Goal: Task Accomplishment & Management: Manage account settings

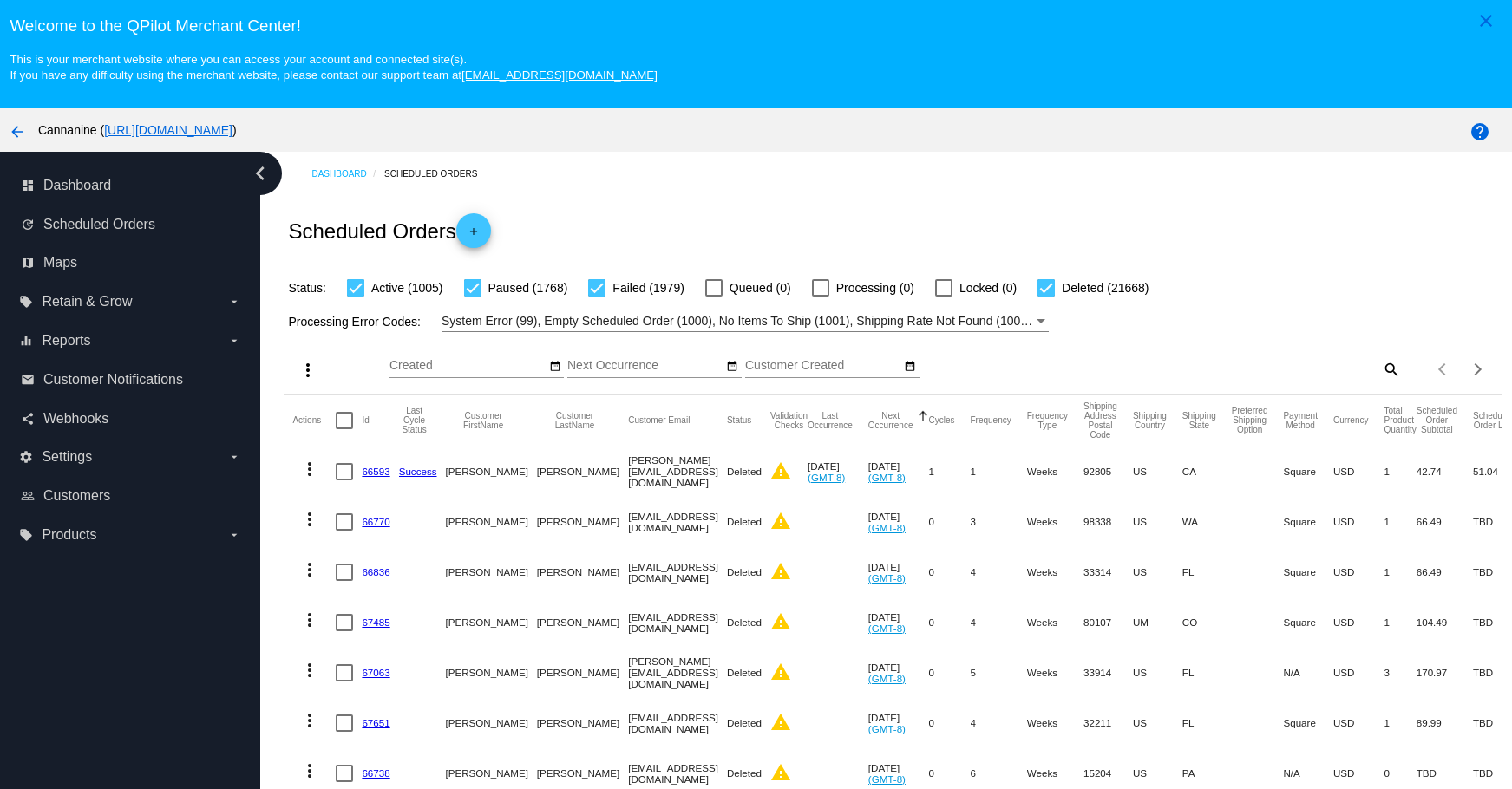
click at [1380, 365] on mat-icon "search" at bounding box center [1391, 369] width 21 height 27
click at [1311, 371] on input "Search" at bounding box center [1249, 365] width 303 height 14
paste input "[EMAIL_ADDRESS][DOMAIN_NAME]"
type input "[EMAIL_ADDRESS][DOMAIN_NAME]"
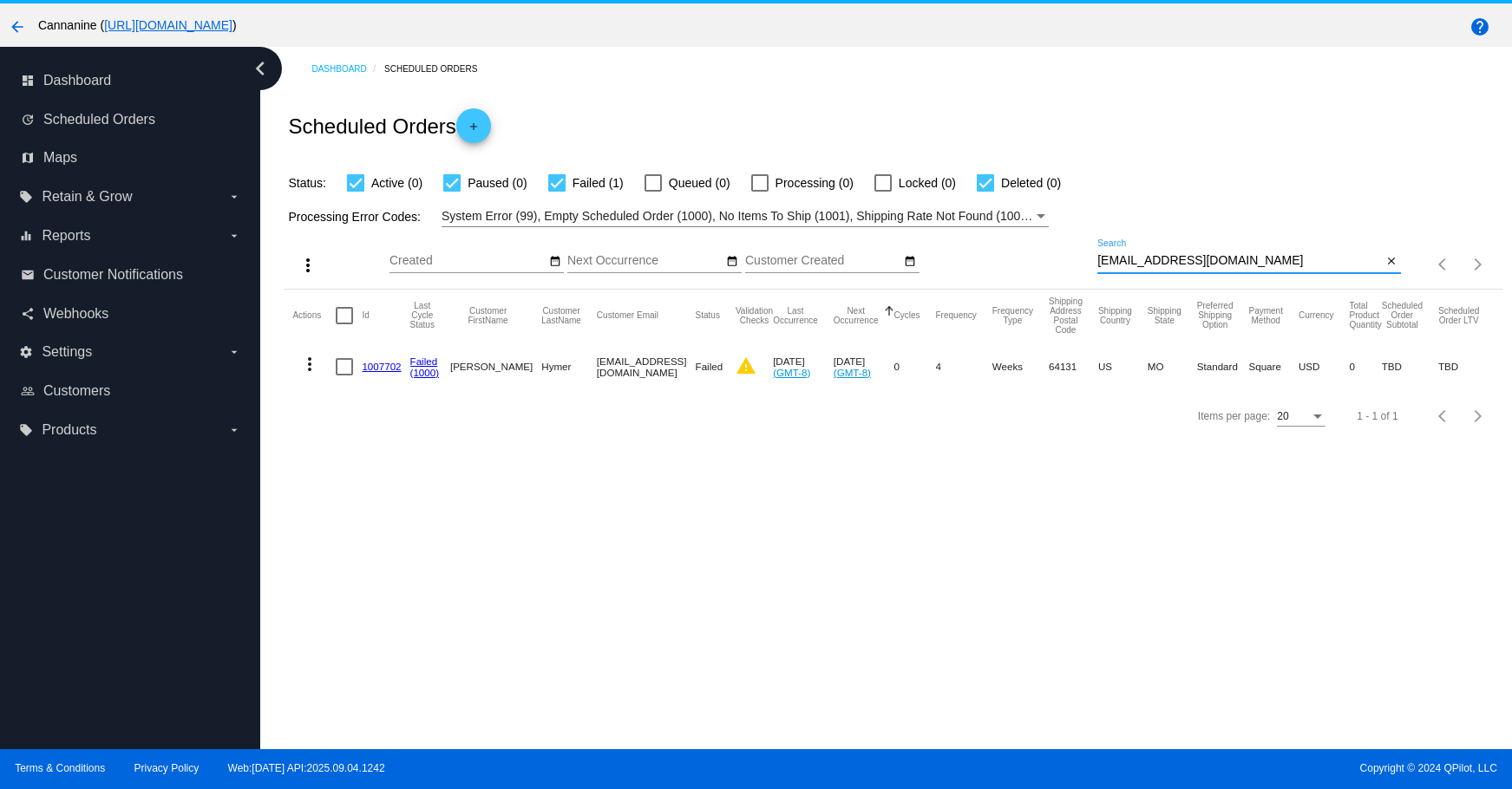
scroll to position [108, 0]
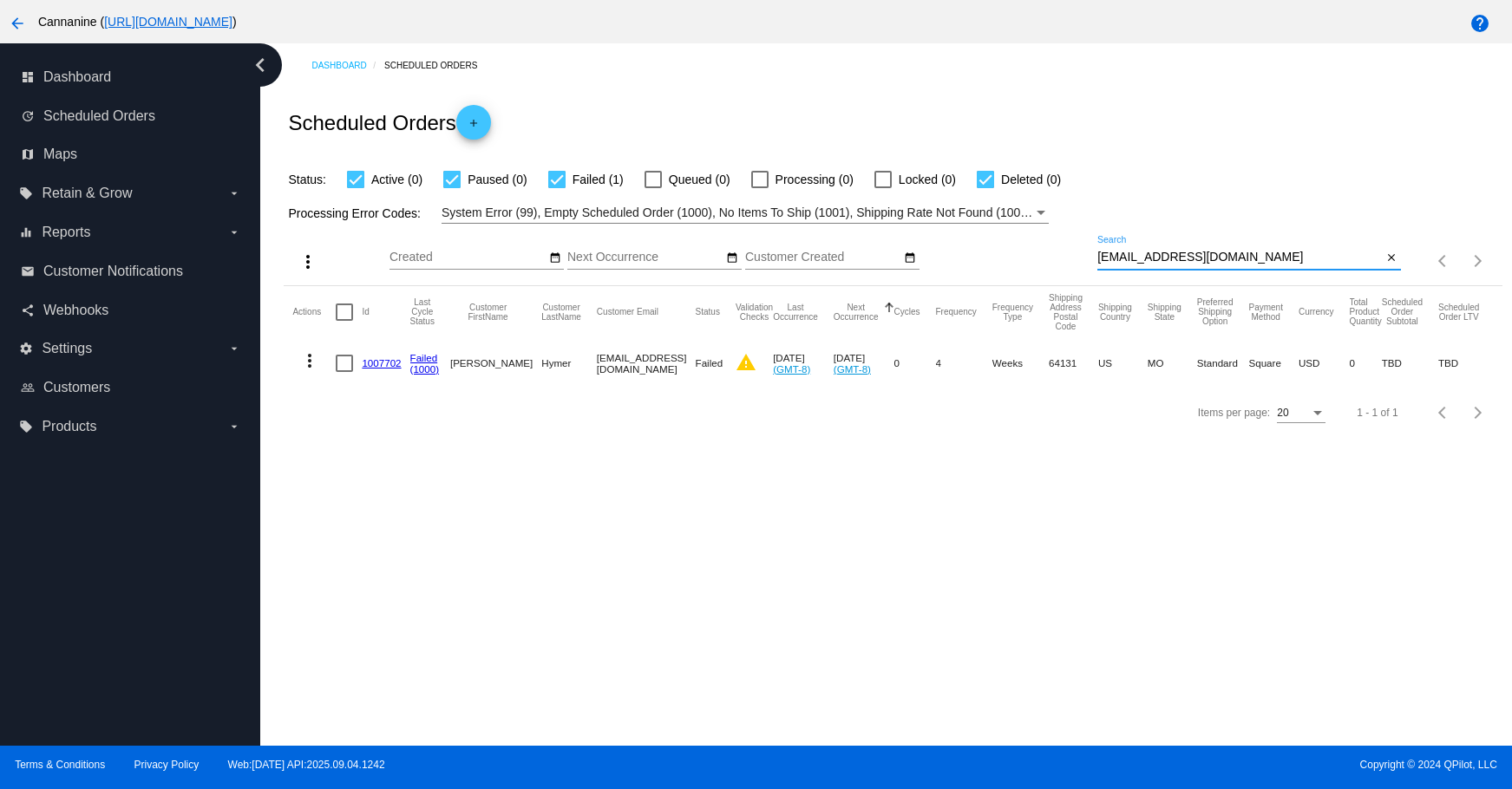
click at [372, 363] on link "1007702" at bounding box center [380, 363] width 39 height 11
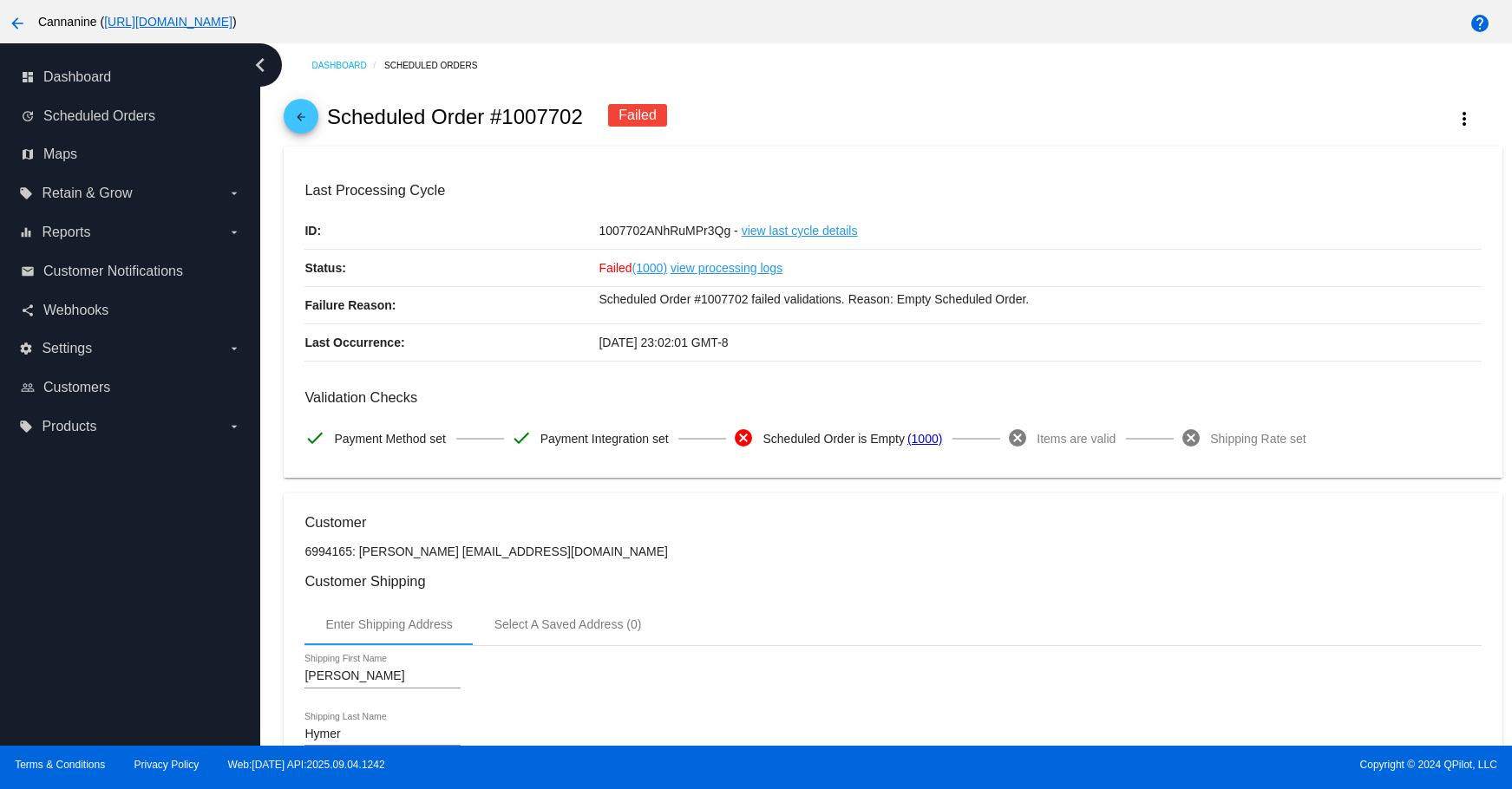
click at [305, 121] on mat-icon "arrow_back" at bounding box center [301, 121] width 21 height 21
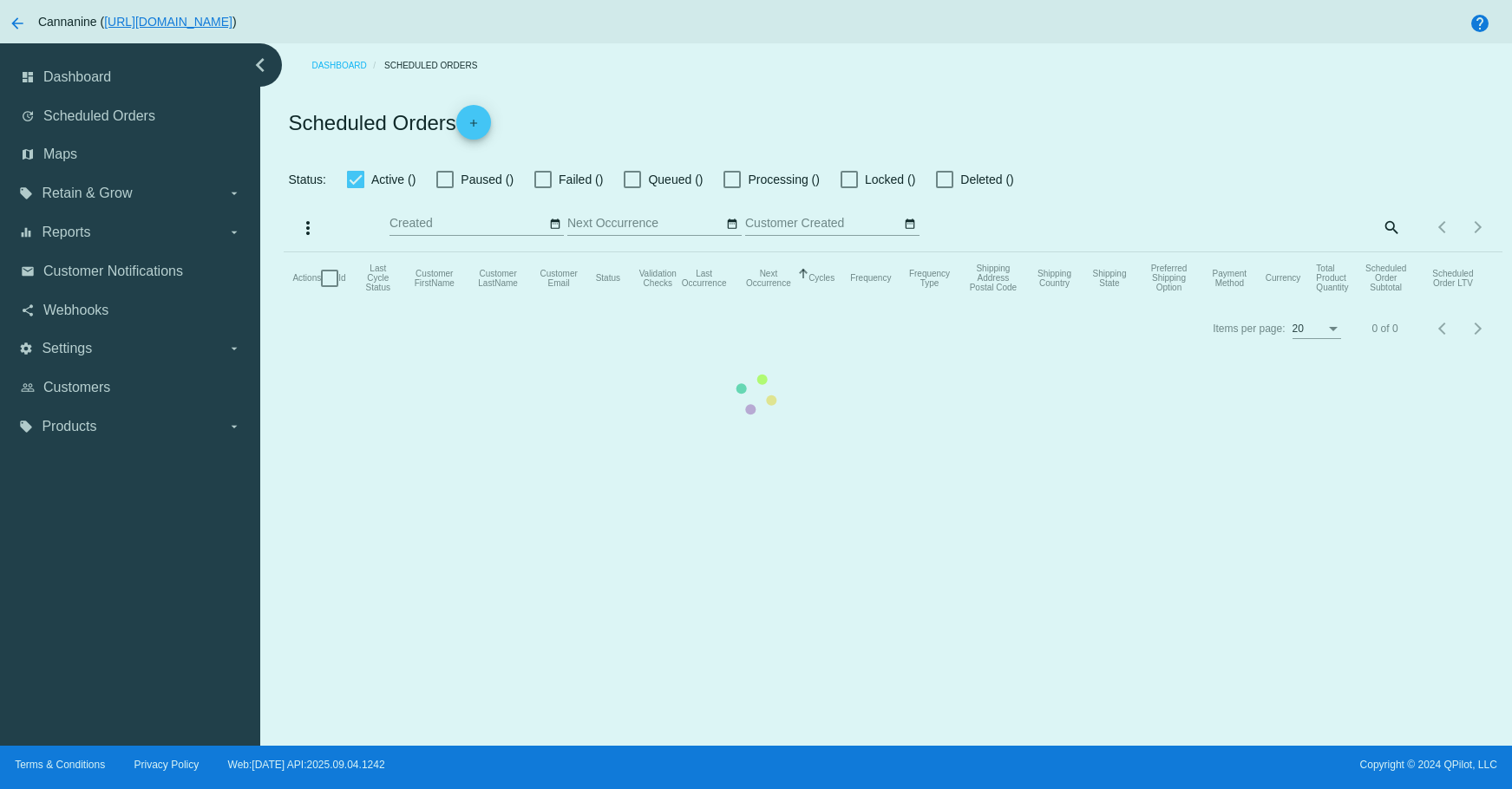
checkbox input "true"
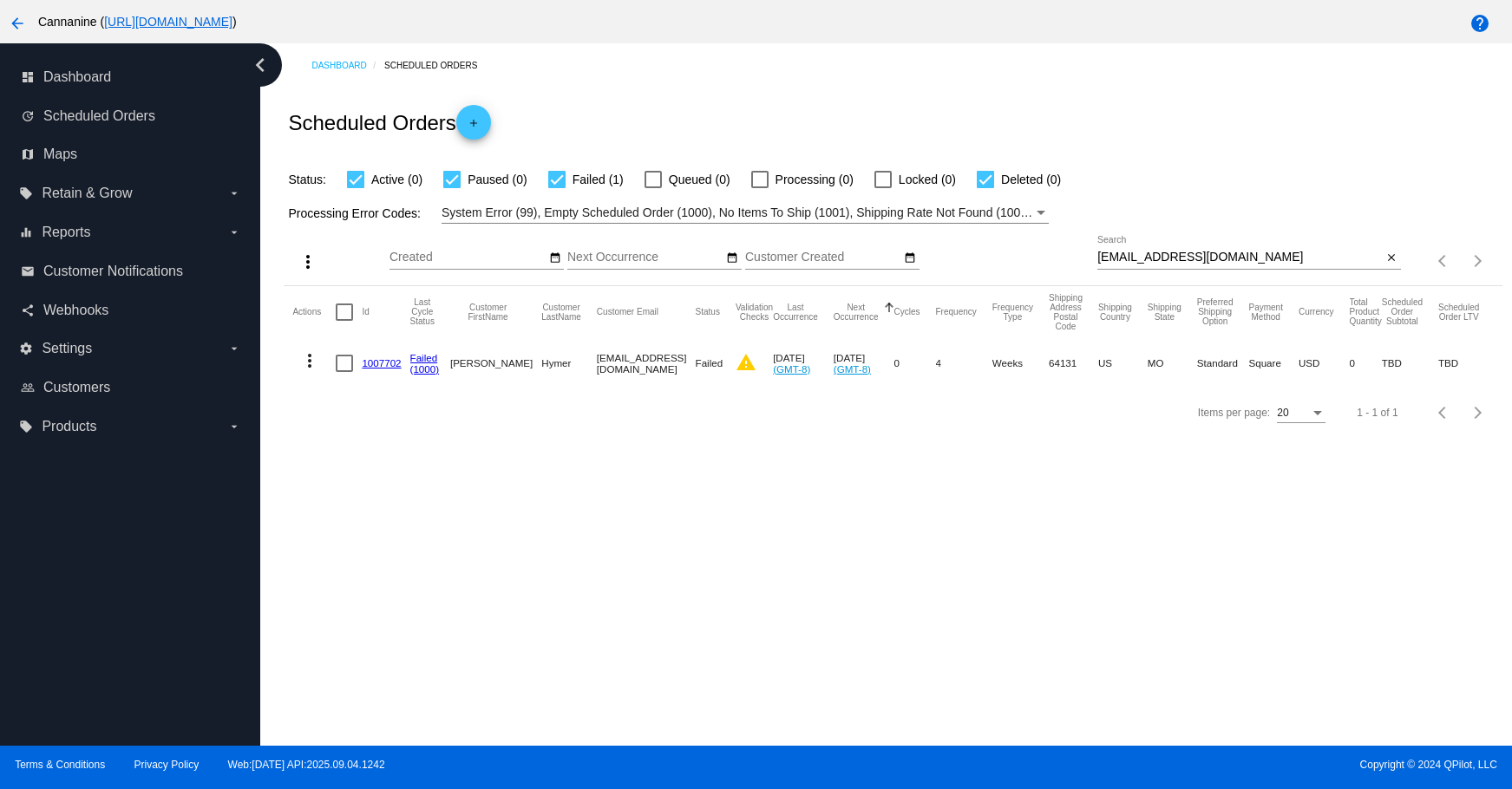
click at [303, 362] on mat-icon "more_vert" at bounding box center [310, 361] width 21 height 21
click at [341, 607] on button "delete Delete" at bounding box center [378, 611] width 172 height 41
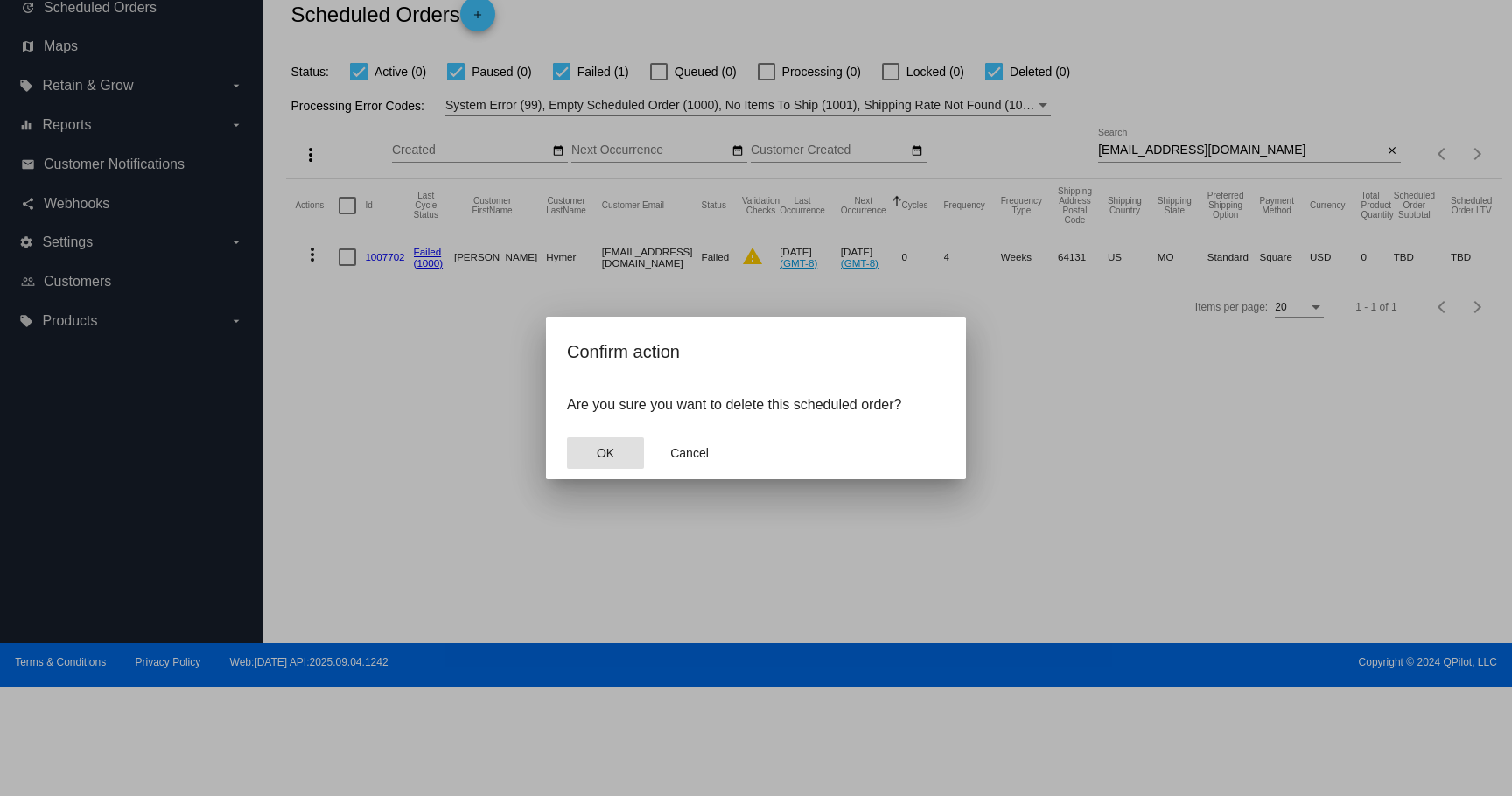
click at [598, 450] on span "OK" at bounding box center [605, 453] width 17 height 14
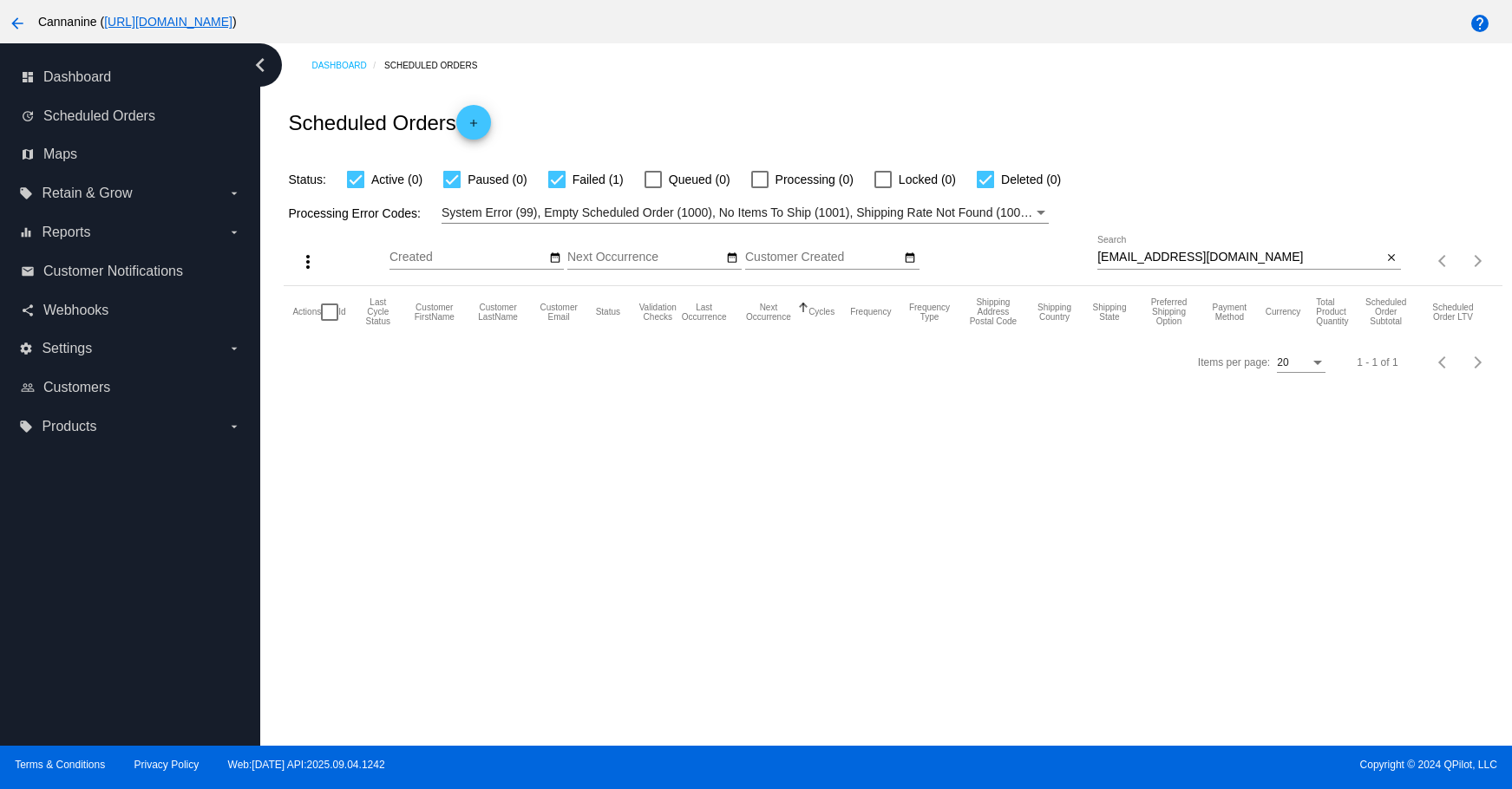
click at [1247, 266] on div "[EMAIL_ADDRESS][DOMAIN_NAME] Search" at bounding box center [1240, 253] width 285 height 34
click at [1243, 259] on input "[EMAIL_ADDRESS][DOMAIN_NAME]" at bounding box center [1240, 257] width 285 height 14
type input "[EMAIL_ADDRESS][DOMAIN_NAME]"
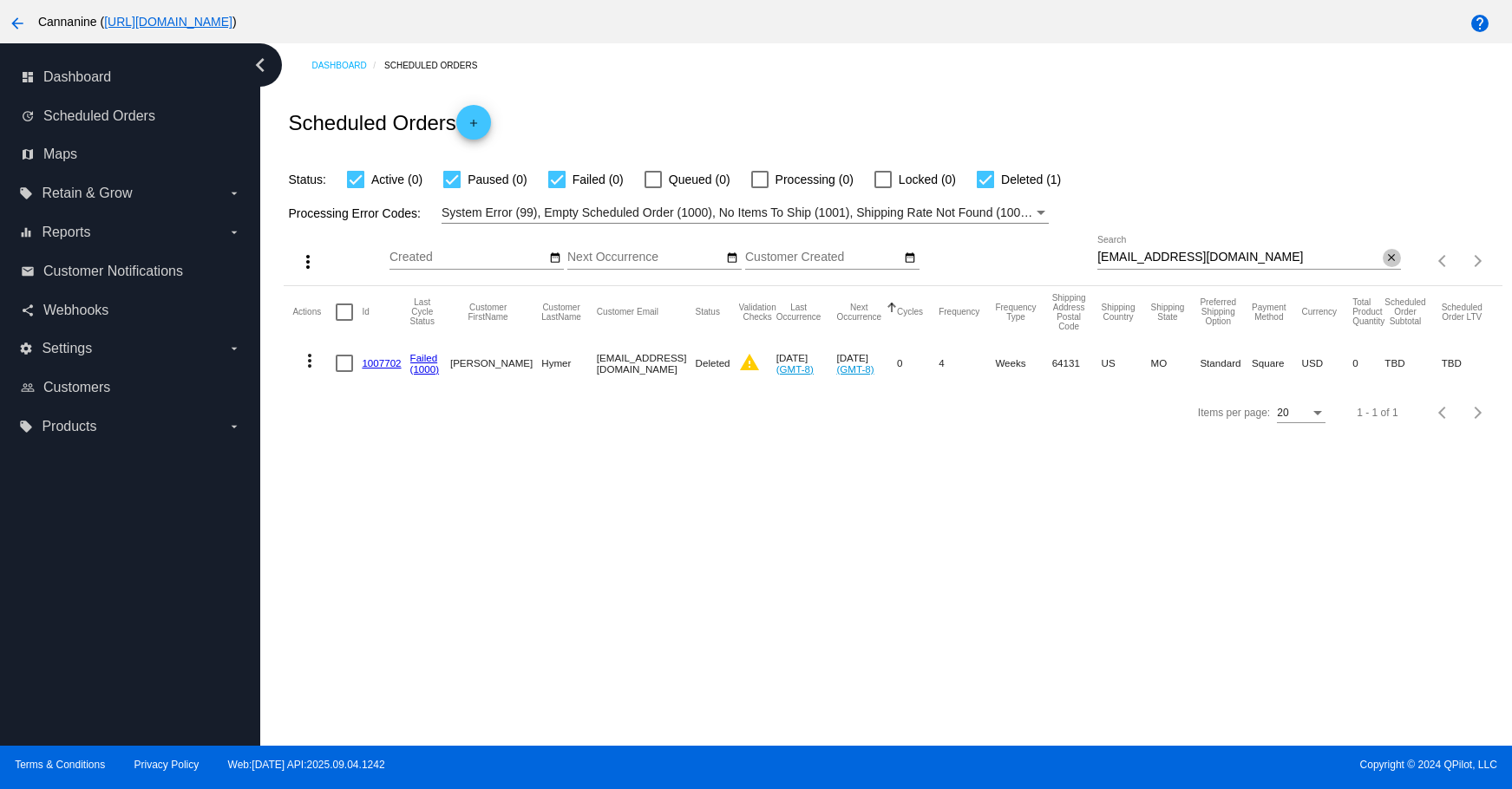
click at [1385, 256] on mat-icon "close" at bounding box center [1391, 258] width 12 height 14
